Goal: Information Seeking & Learning: Learn about a topic

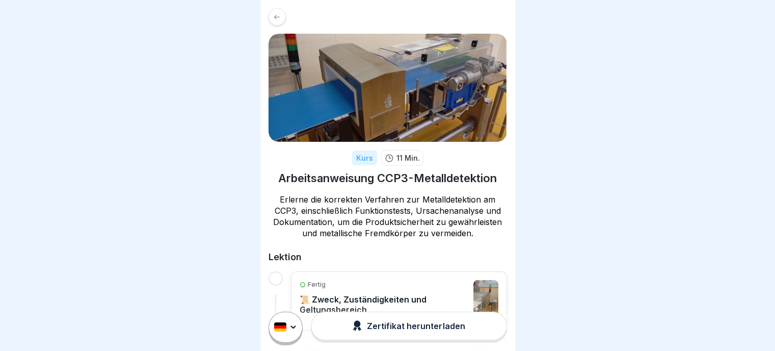
scroll to position [8, 0]
click at [343, 295] on p "📜 Zweck, Zuständigkeiten und Geltungsbereich" at bounding box center [384, 304] width 169 height 20
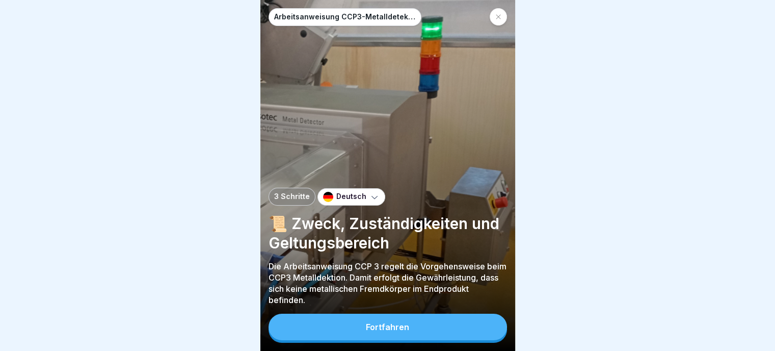
click at [383, 340] on button "Fortfahren" at bounding box center [388, 326] width 239 height 27
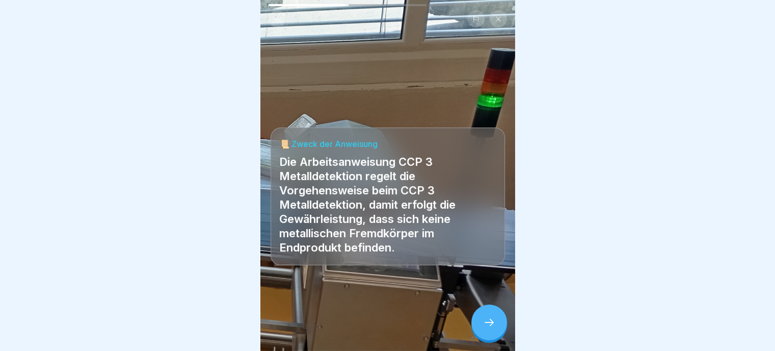
click at [500, 331] on div at bounding box center [489, 322] width 36 height 36
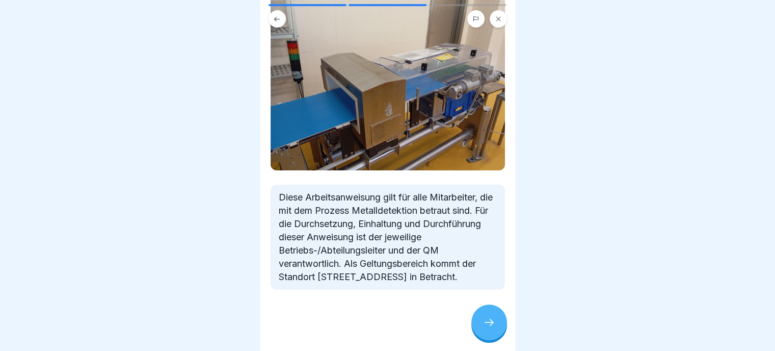
scroll to position [102, 0]
click at [488, 320] on div at bounding box center [489, 322] width 36 height 36
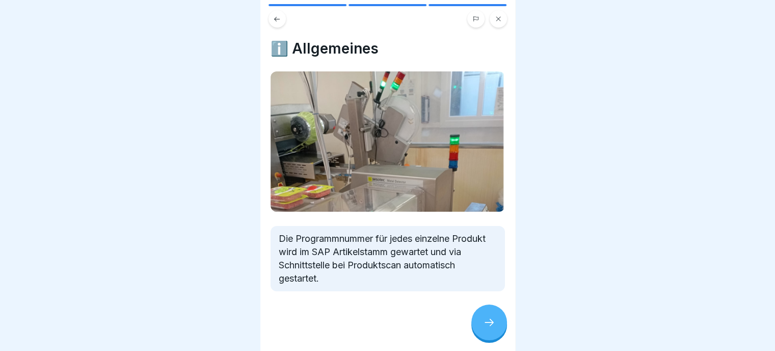
click at [492, 326] on icon at bounding box center [489, 322] width 9 height 7
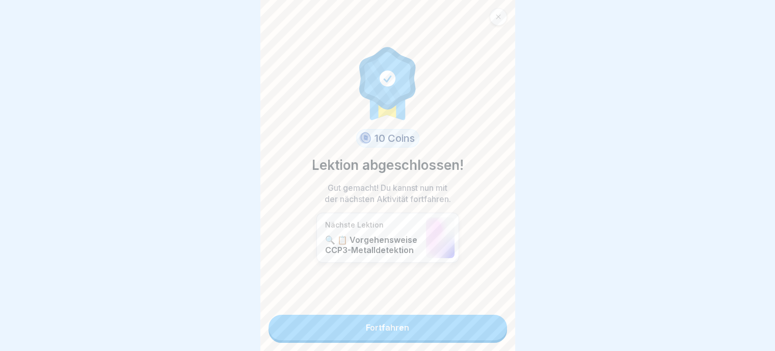
click at [385, 326] on link "Fortfahren" at bounding box center [388, 327] width 239 height 25
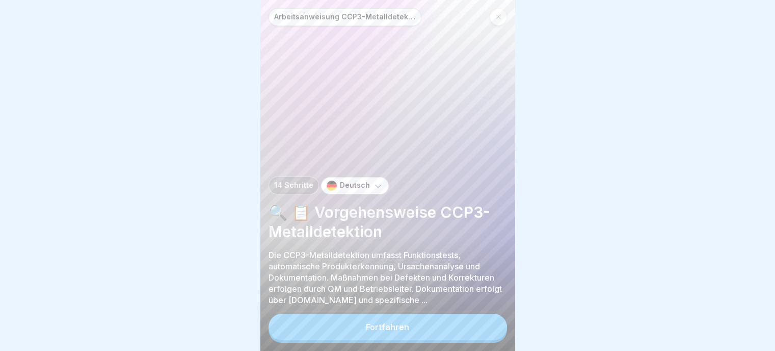
scroll to position [8, 0]
click at [395, 327] on div "Fortfahren" at bounding box center [387, 326] width 43 height 9
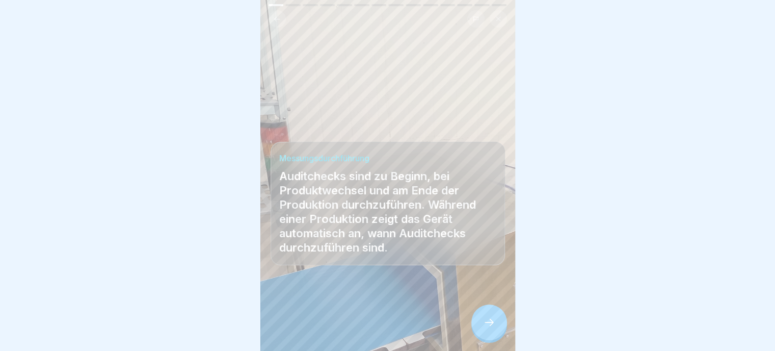
click at [495, 324] on div at bounding box center [489, 322] width 36 height 36
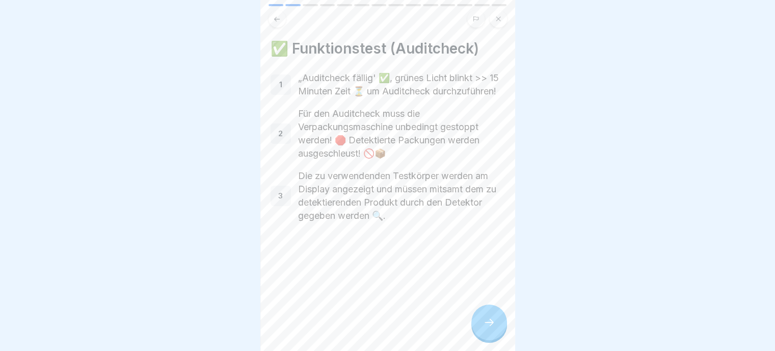
click at [497, 325] on div at bounding box center [489, 322] width 36 height 36
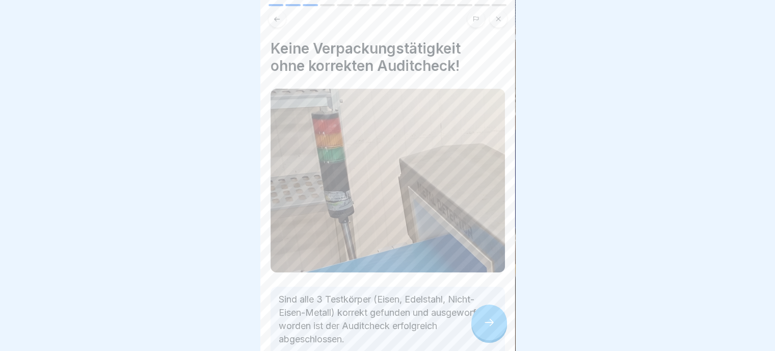
click at [494, 318] on icon at bounding box center [489, 322] width 12 height 12
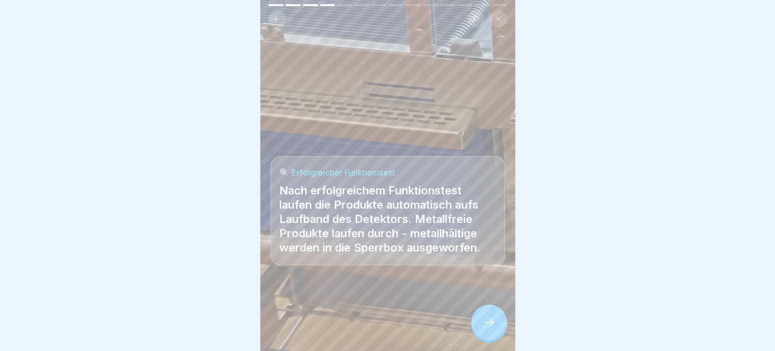
click at [487, 313] on div at bounding box center [489, 322] width 36 height 36
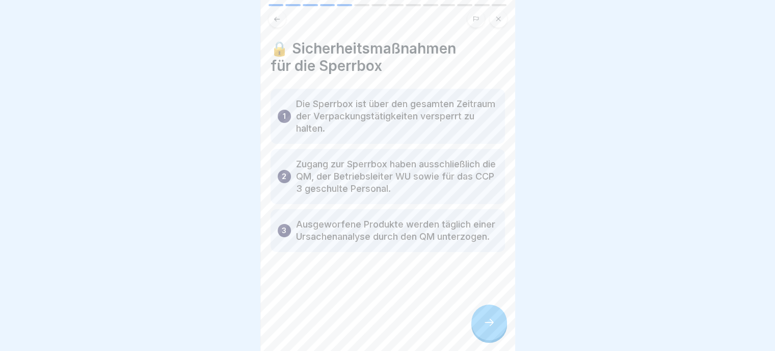
click at [499, 319] on div at bounding box center [489, 322] width 36 height 36
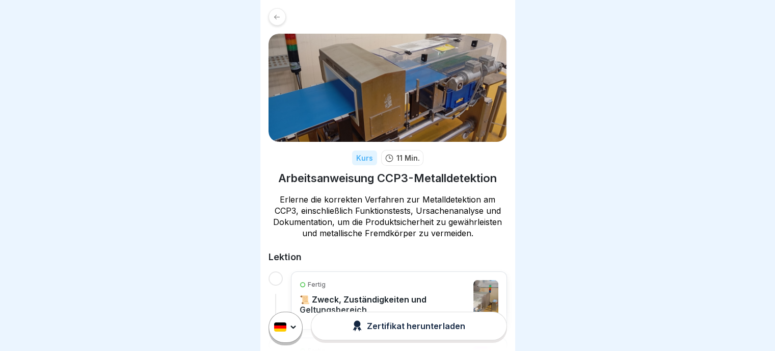
scroll to position [153, 0]
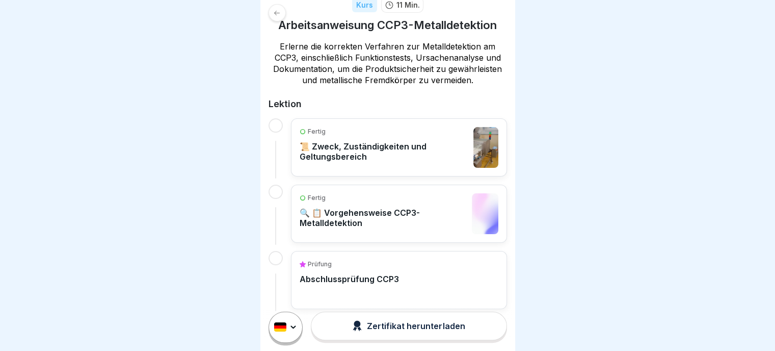
click at [405, 144] on p "📜 Zweck, Zuständigkeiten und Geltungsbereich" at bounding box center [384, 151] width 169 height 20
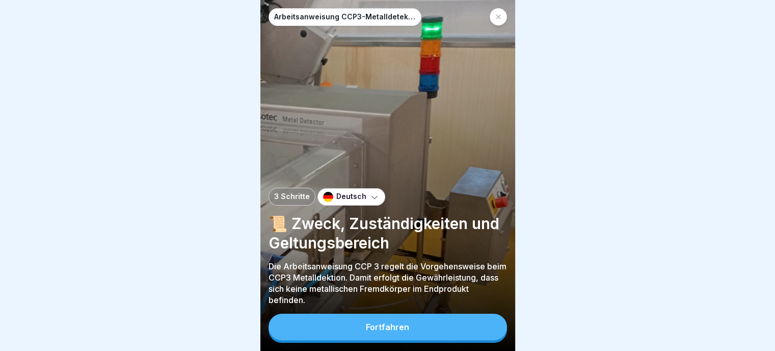
scroll to position [8, 0]
click at [403, 331] on div "Fortfahren" at bounding box center [387, 326] width 43 height 9
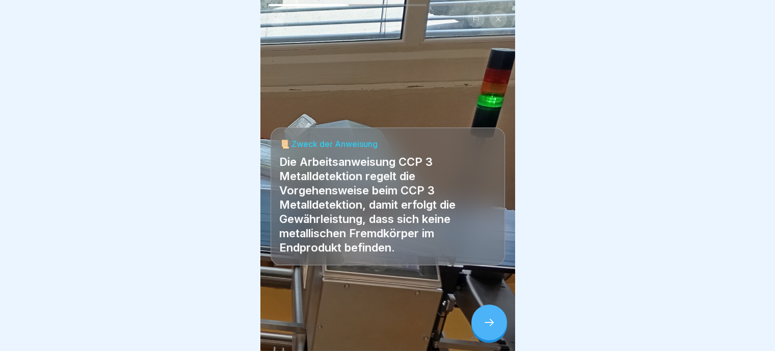
click at [486, 322] on icon at bounding box center [489, 322] width 9 height 7
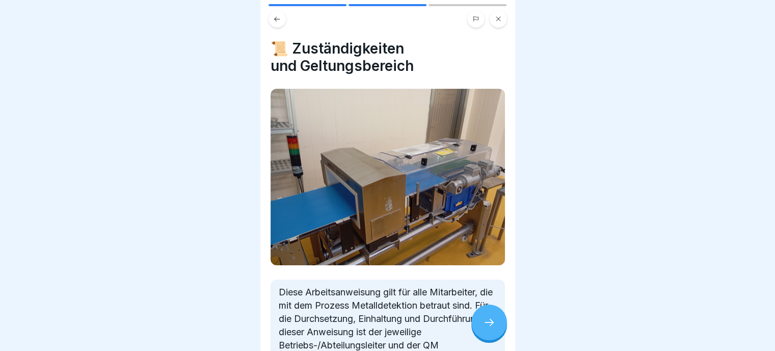
click at [484, 323] on icon at bounding box center [489, 322] width 12 height 12
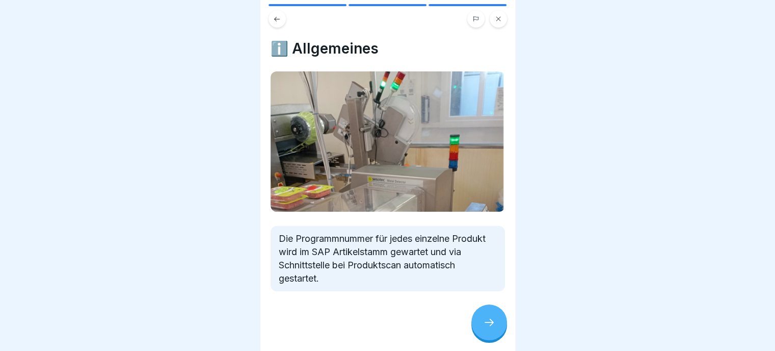
click at [485, 322] on icon at bounding box center [489, 322] width 12 height 12
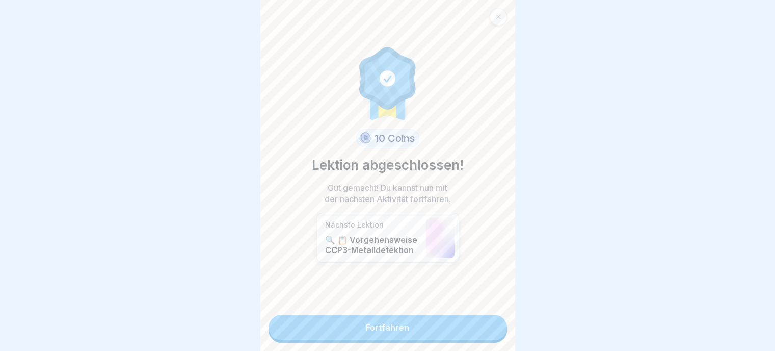
click at [420, 318] on link "Fortfahren" at bounding box center [388, 327] width 239 height 25
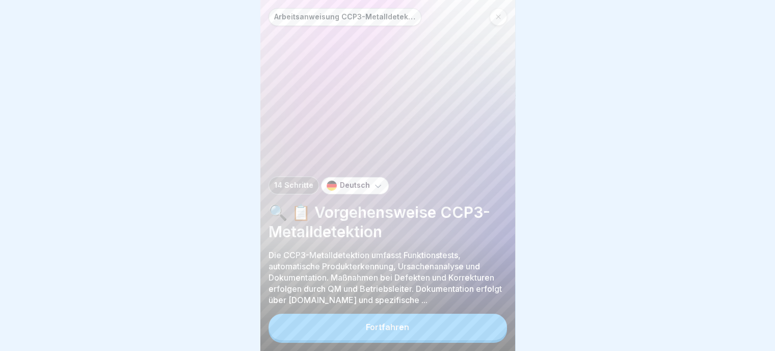
scroll to position [8, 0]
click at [398, 325] on div "Fortfahren" at bounding box center [387, 326] width 43 height 9
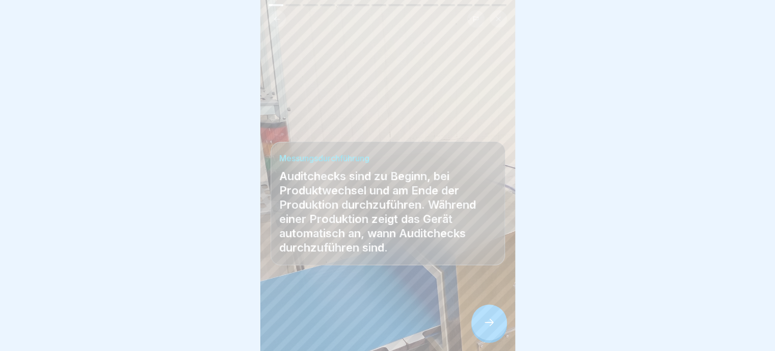
click at [489, 321] on icon at bounding box center [489, 322] width 12 height 12
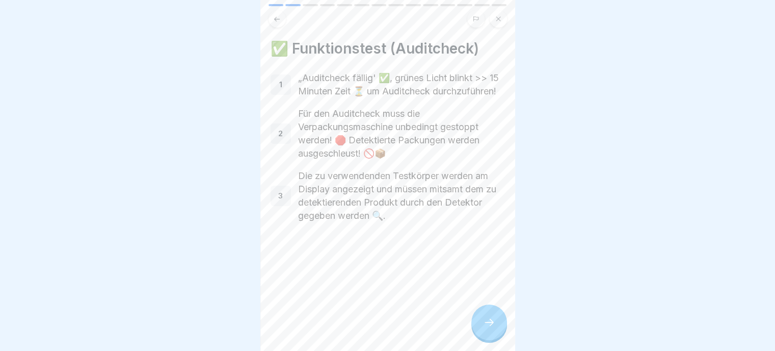
click at [490, 320] on icon at bounding box center [489, 322] width 12 height 12
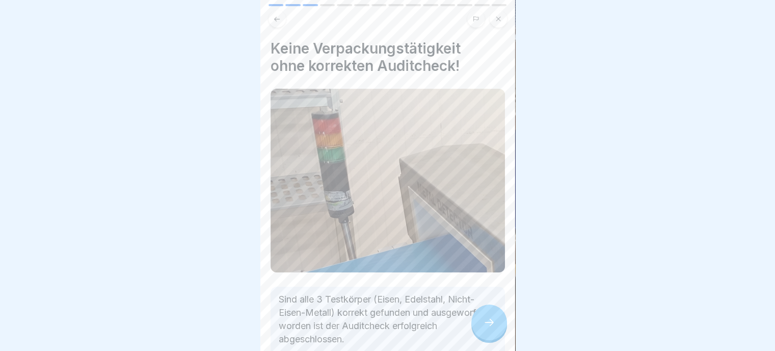
click at [489, 320] on icon at bounding box center [489, 322] width 12 height 12
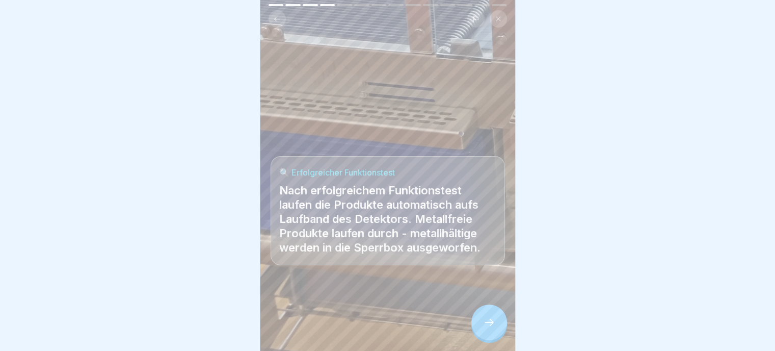
click at [488, 320] on icon at bounding box center [489, 322] width 12 height 12
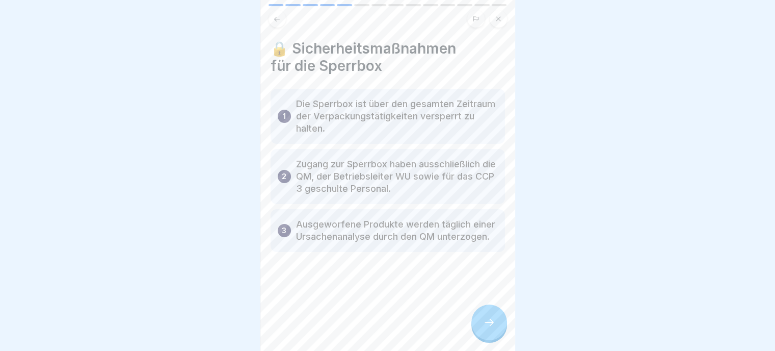
click at [492, 320] on icon at bounding box center [489, 322] width 12 height 12
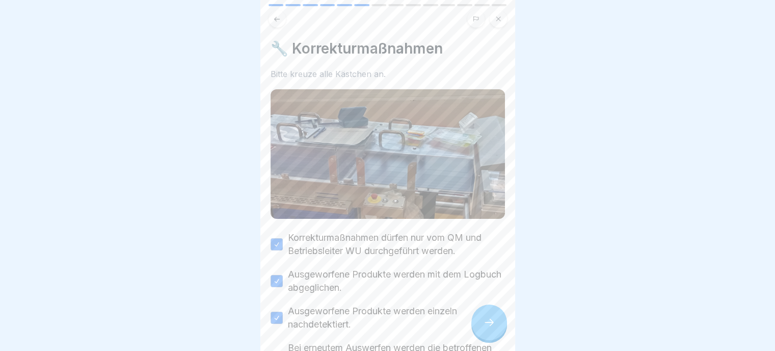
scroll to position [51, 0]
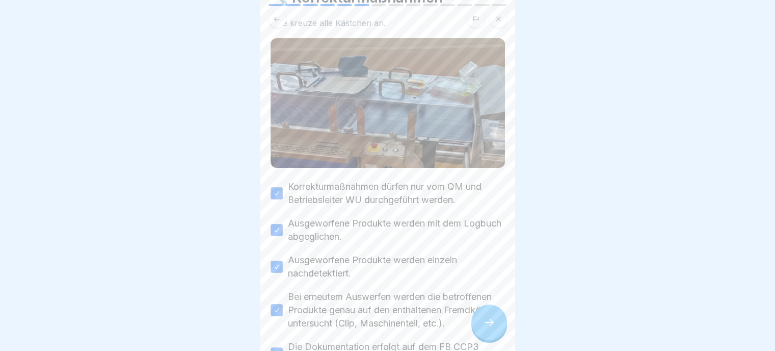
click at [489, 315] on div at bounding box center [489, 322] width 36 height 36
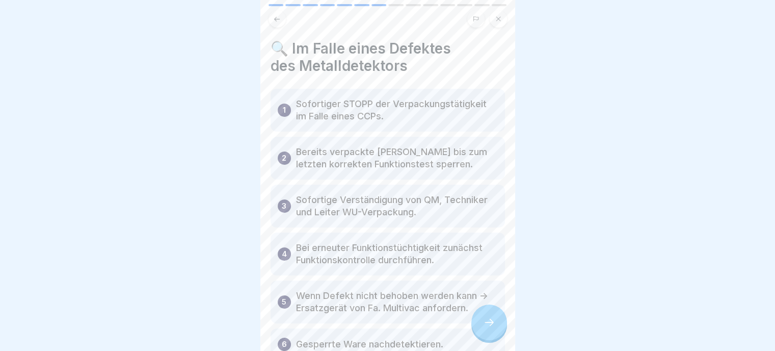
click at [489, 315] on div at bounding box center [489, 322] width 36 height 36
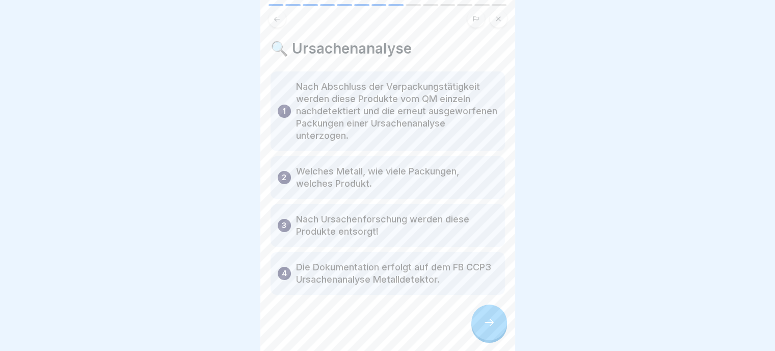
click at [490, 315] on div at bounding box center [489, 322] width 36 height 36
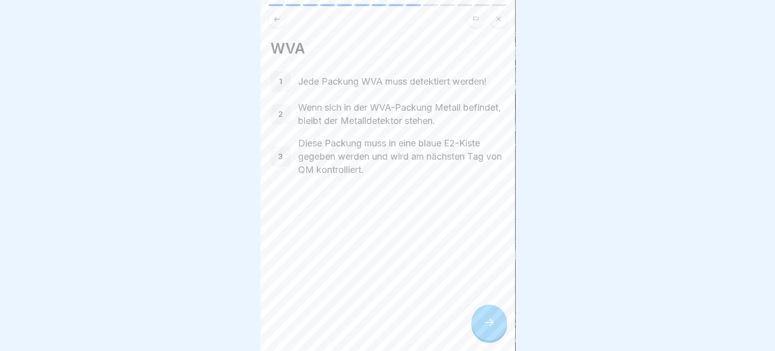
click at [489, 316] on div at bounding box center [489, 322] width 36 height 36
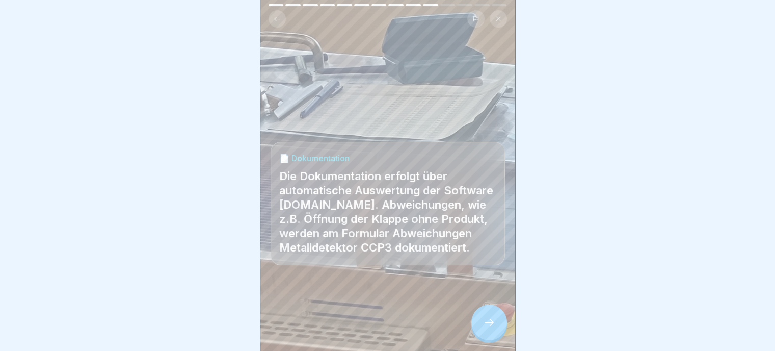
click at [489, 316] on div at bounding box center [489, 322] width 36 height 36
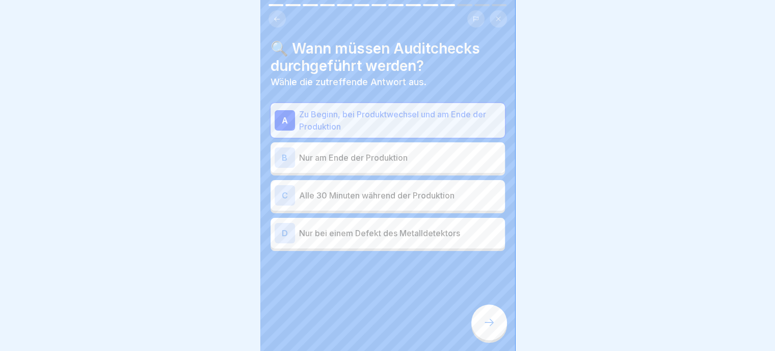
click at [489, 321] on icon at bounding box center [489, 322] width 12 height 12
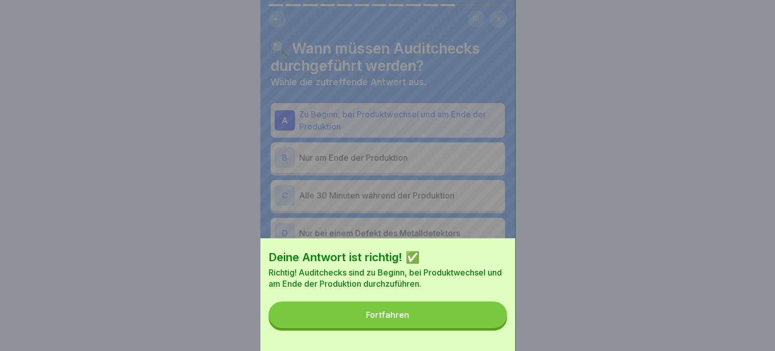
click at [416, 320] on button "Fortfahren" at bounding box center [388, 314] width 239 height 27
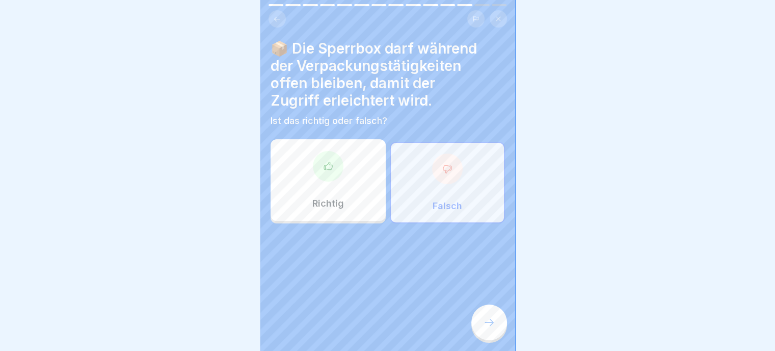
click at [442, 164] on icon at bounding box center [447, 169] width 10 height 10
click at [497, 324] on div at bounding box center [489, 322] width 36 height 36
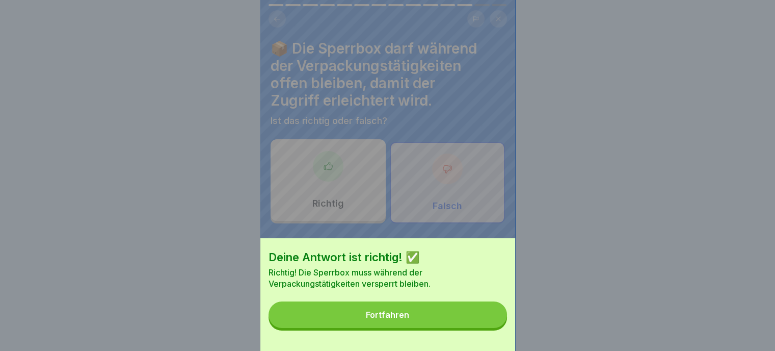
click at [414, 319] on button "Fortfahren" at bounding box center [388, 314] width 239 height 27
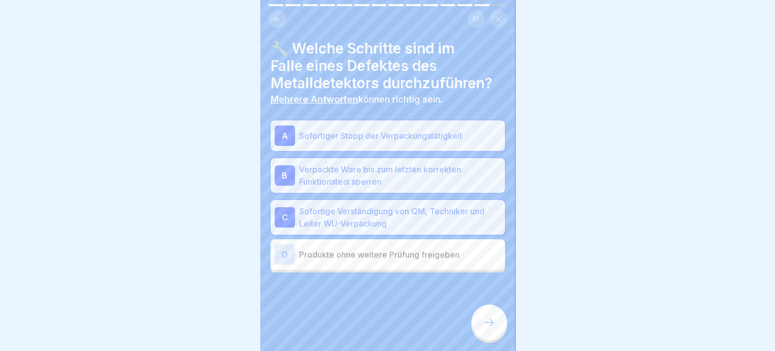
click at [489, 319] on icon at bounding box center [489, 322] width 12 height 12
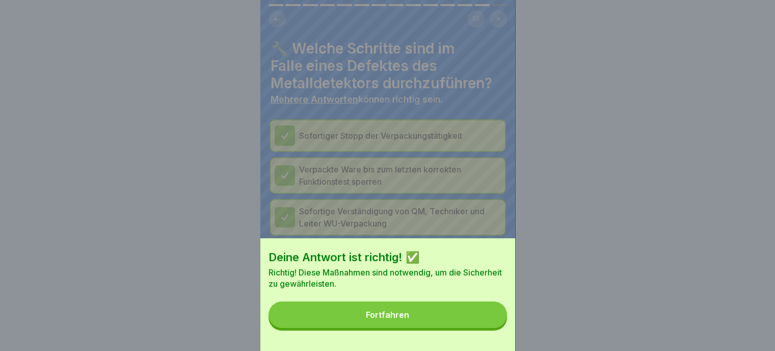
click at [413, 324] on button "Fortfahren" at bounding box center [388, 314] width 239 height 27
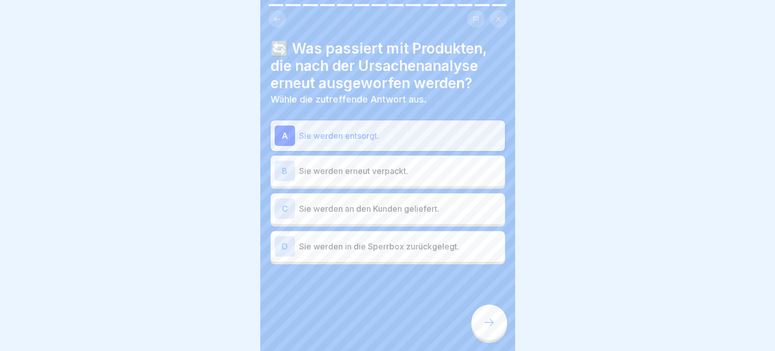
click at [489, 320] on icon at bounding box center [489, 322] width 12 height 12
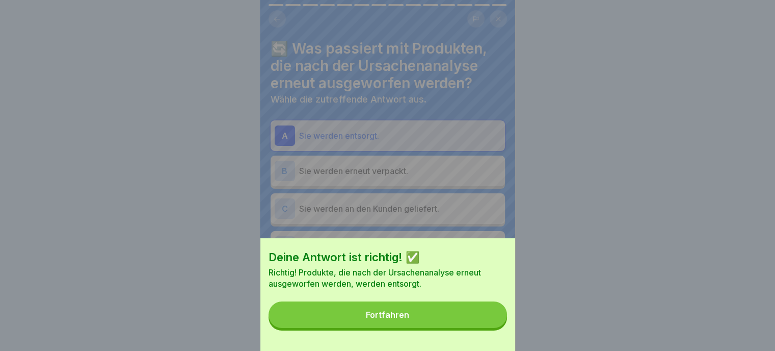
click at [430, 318] on button "Fortfahren" at bounding box center [388, 314] width 239 height 27
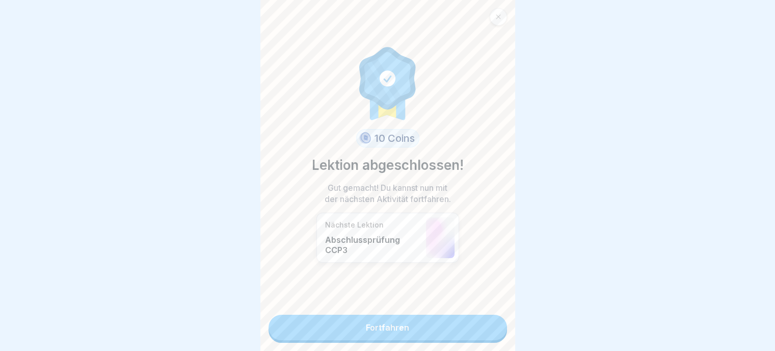
click at [386, 320] on link "Fortfahren" at bounding box center [388, 327] width 239 height 25
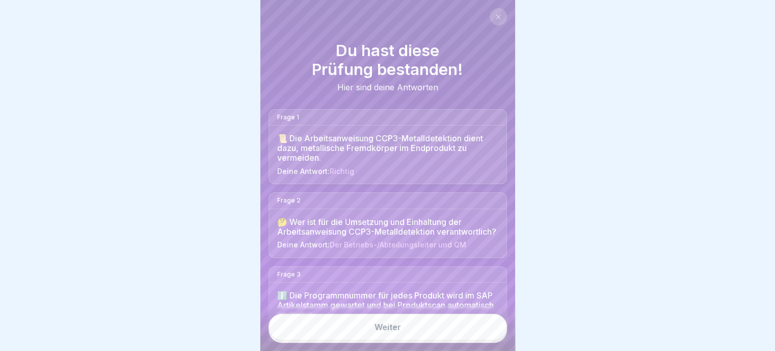
click at [394, 332] on link "Weiter" at bounding box center [388, 326] width 239 height 27
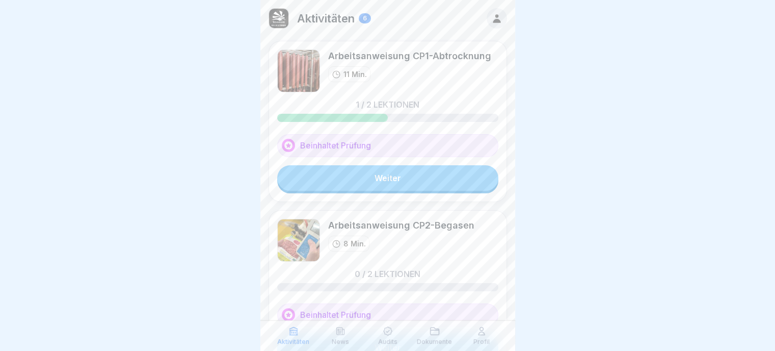
click at [390, 178] on link "Weiter" at bounding box center [387, 177] width 221 height 25
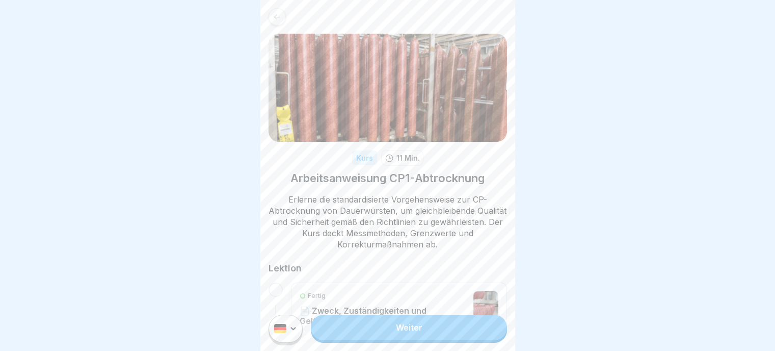
scroll to position [153, 0]
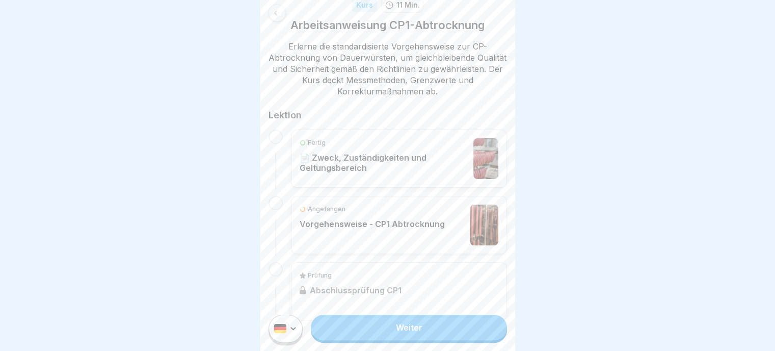
click at [414, 336] on link "Weiter" at bounding box center [409, 327] width 196 height 25
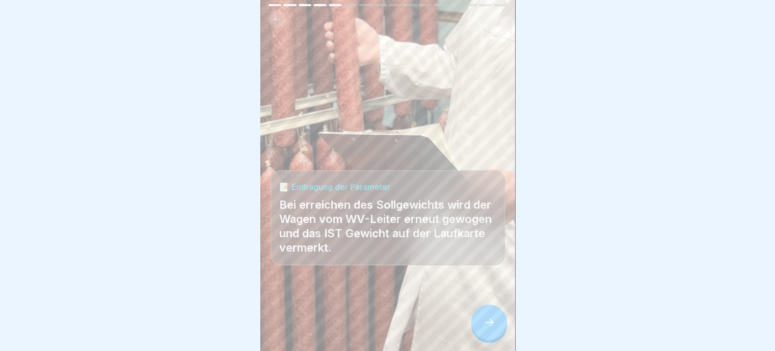
click at [484, 340] on div at bounding box center [489, 322] width 36 height 36
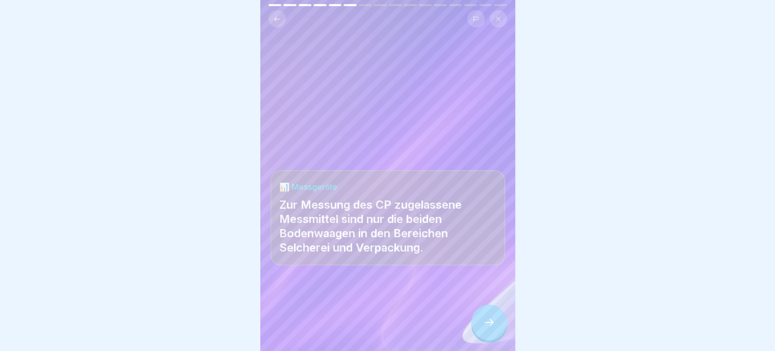
click at [488, 328] on icon at bounding box center [489, 322] width 12 height 12
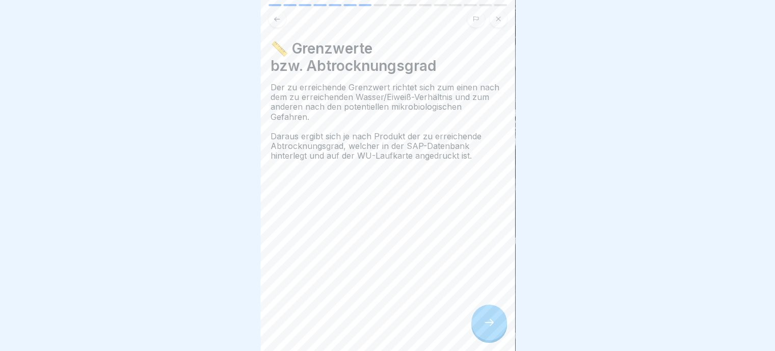
click at [491, 328] on icon at bounding box center [489, 322] width 12 height 12
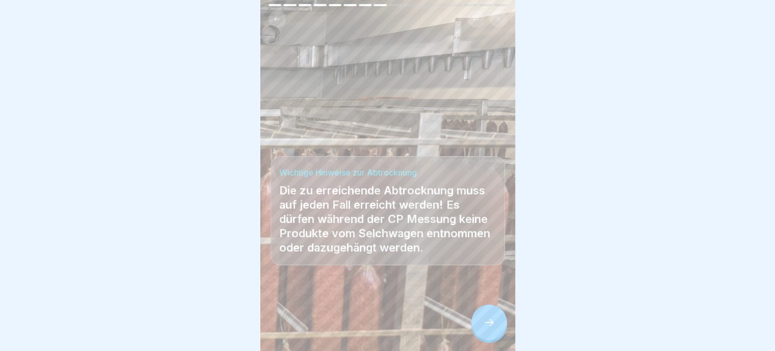
click at [491, 328] on icon at bounding box center [489, 322] width 12 height 12
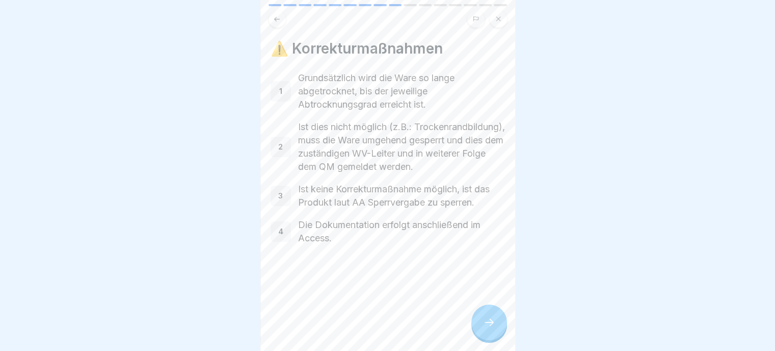
click at [491, 328] on icon at bounding box center [489, 322] width 12 height 12
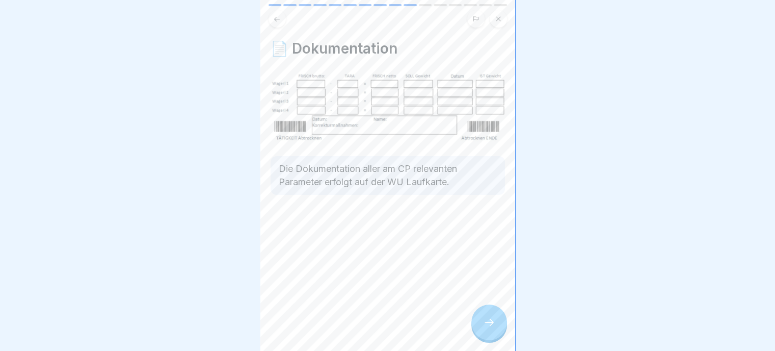
click at [484, 327] on icon at bounding box center [489, 322] width 12 height 12
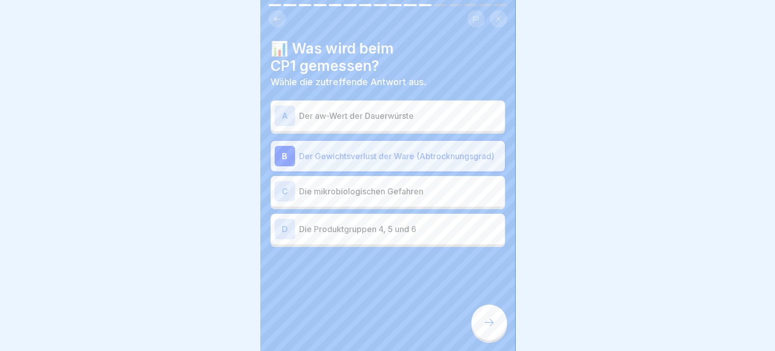
click at [489, 328] on icon at bounding box center [489, 322] width 12 height 12
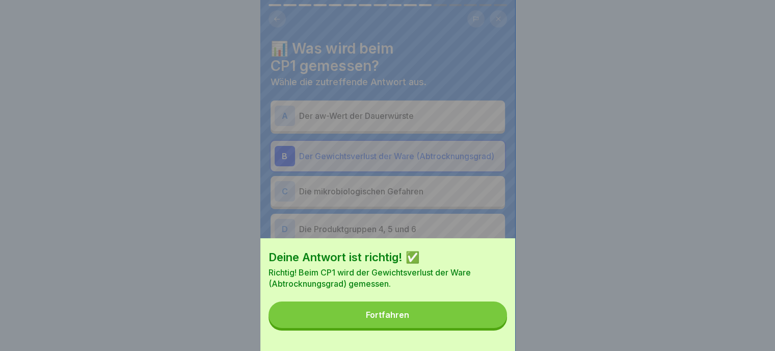
click at [430, 322] on button "Fortfahren" at bounding box center [388, 314] width 239 height 27
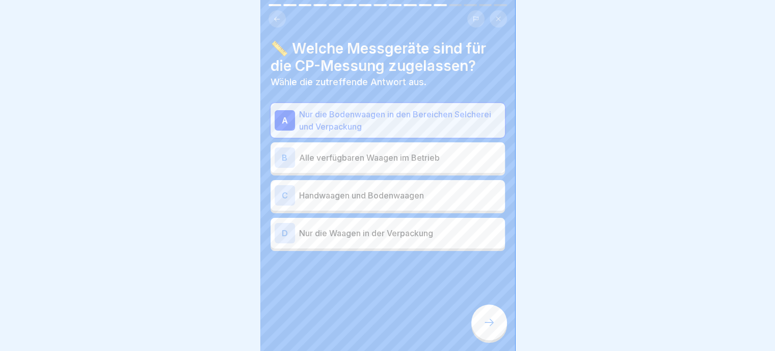
click at [490, 328] on icon at bounding box center [489, 322] width 12 height 12
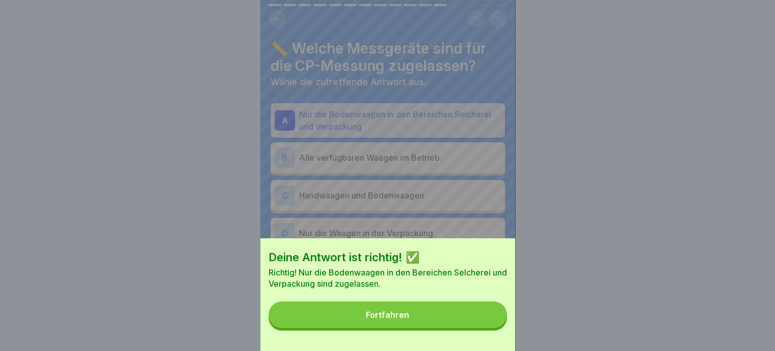
click at [439, 322] on button "Fortfahren" at bounding box center [388, 314] width 239 height 27
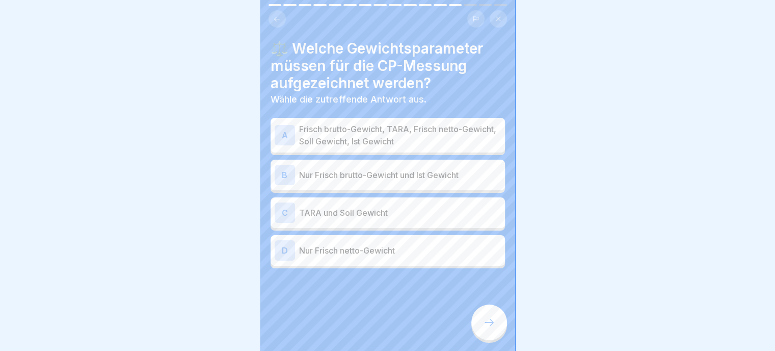
click at [487, 326] on icon at bounding box center [489, 322] width 12 height 12
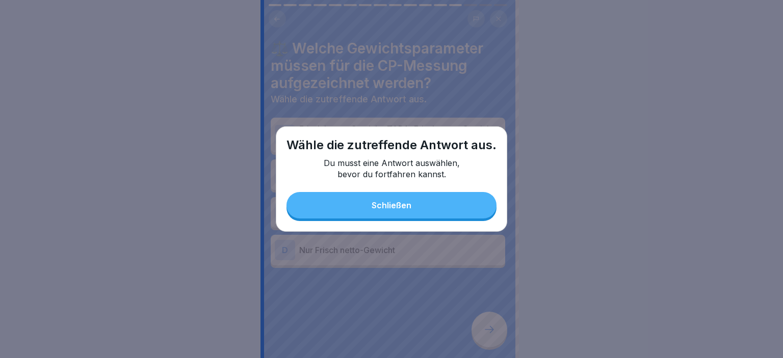
click at [401, 199] on button "Schließen" at bounding box center [391, 205] width 210 height 27
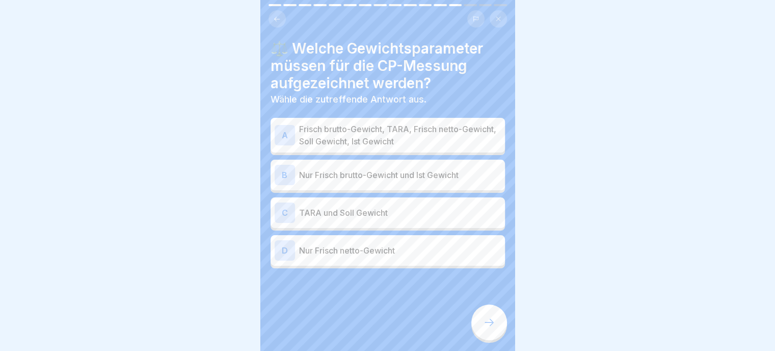
click at [285, 136] on div "A" at bounding box center [285, 135] width 20 height 20
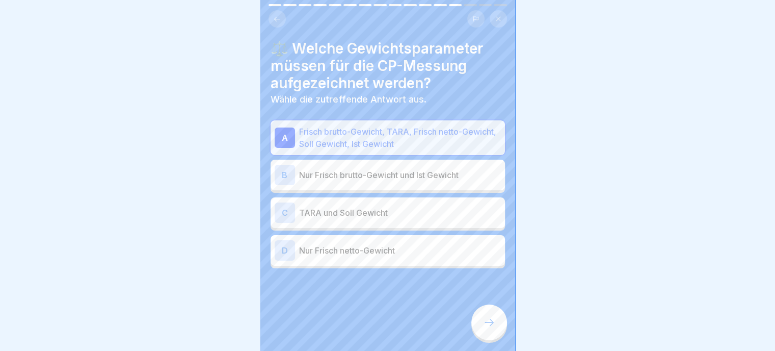
click at [139, 21] on div at bounding box center [387, 175] width 775 height 351
